Goal: Information Seeking & Learning: Learn about a topic

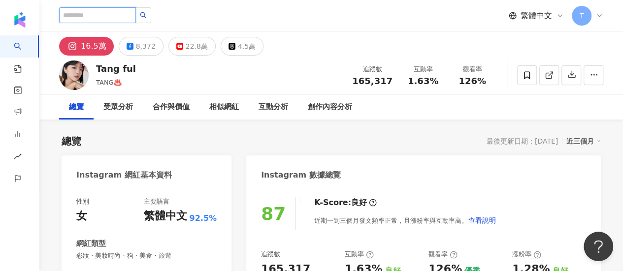
click at [98, 15] on input "search" at bounding box center [97, 15] width 77 height 16
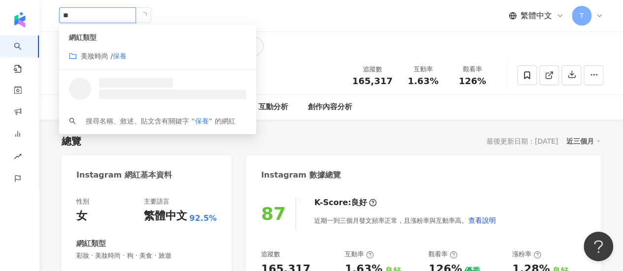
type input "*"
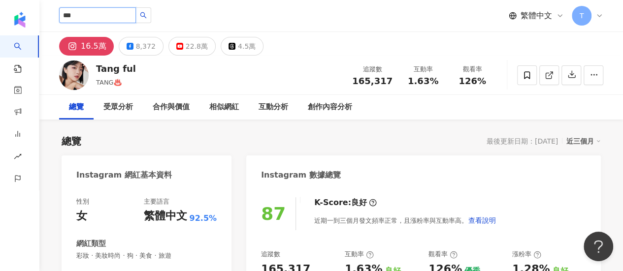
type input "***"
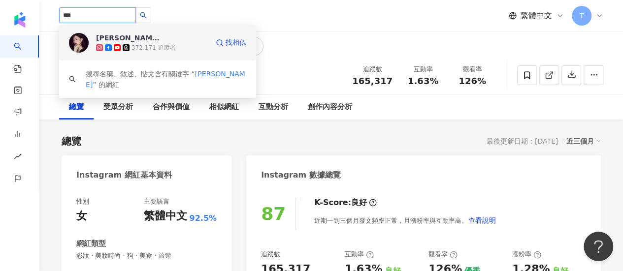
click at [148, 52] on div "372,171 追蹤者" at bounding box center [152, 48] width 112 height 10
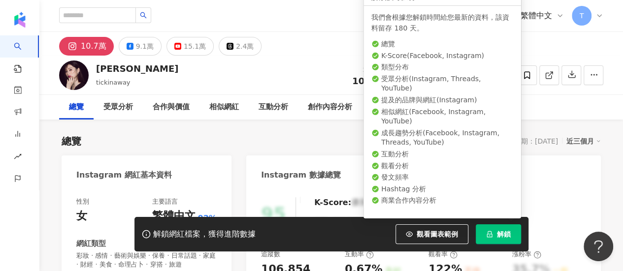
click at [490, 233] on icon "lock" at bounding box center [489, 234] width 7 height 7
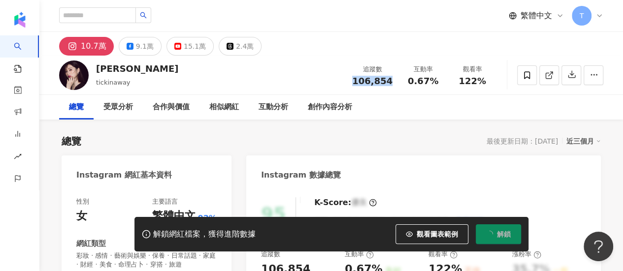
drag, startPoint x: 357, startPoint y: 82, endPoint x: 390, endPoint y: 84, distance: 33.5
click at [390, 84] on span "106,854" at bounding box center [372, 81] width 40 height 10
copy span "106,854"
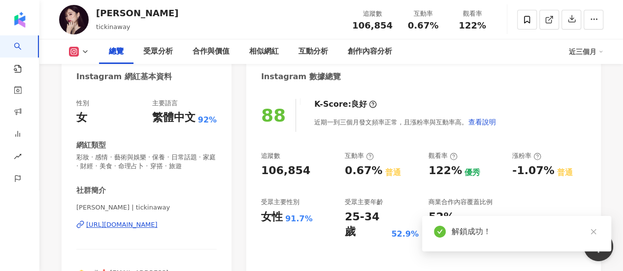
scroll to position [148, 0]
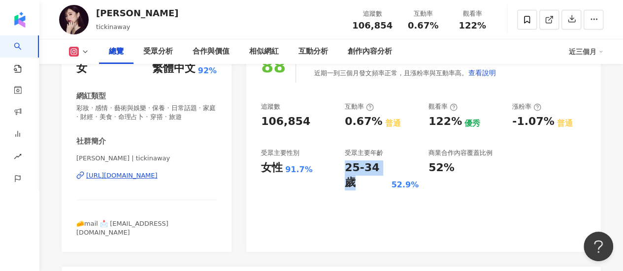
drag, startPoint x: 347, startPoint y: 166, endPoint x: 388, endPoint y: 165, distance: 41.4
click at [388, 165] on div "25-34 歲" at bounding box center [367, 176] width 44 height 31
copy div "25-34 歲"
click at [397, 210] on div "88 K-Score : 良好 近期一到三個月發文頻率正常，且漲粉率與互動率高。 查看說明 追蹤數 106,854 互動率 0.67% 普通 觀看率 122%…" at bounding box center [423, 146] width 355 height 212
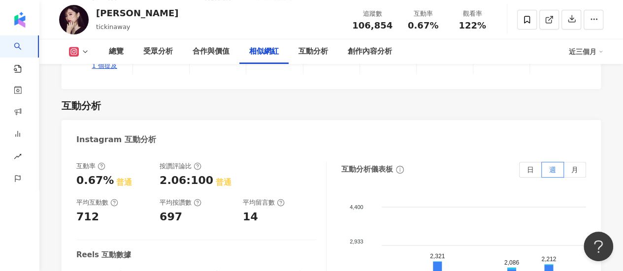
scroll to position [2167, 0]
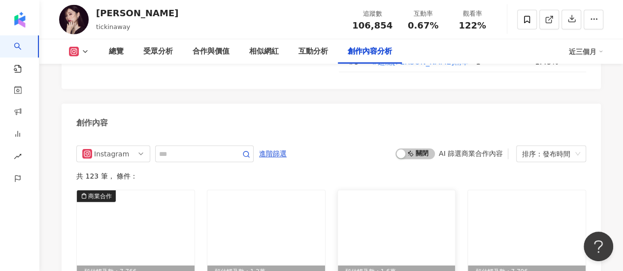
scroll to position [3102, 0]
